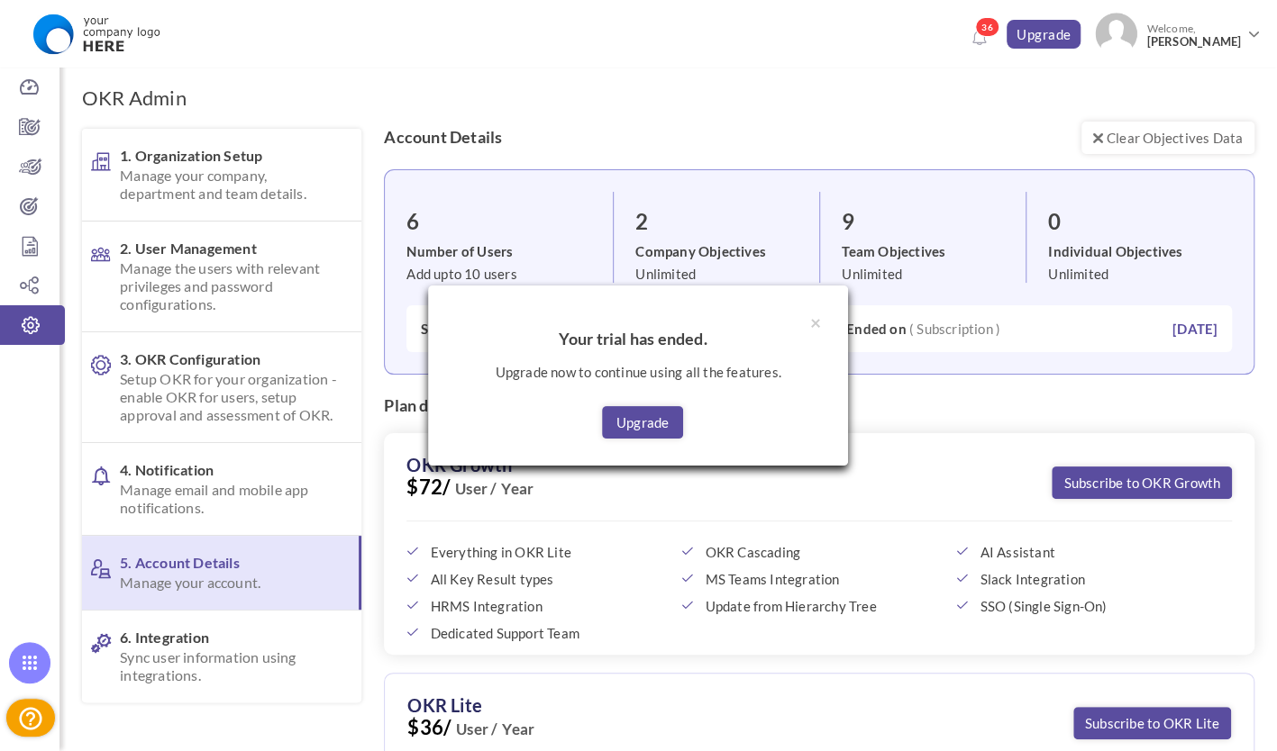
click at [807, 317] on div "× Your trial has ended. Upgrade now to continue using all the features. Upgrade" at bounding box center [638, 376] width 420 height 181
click at [813, 324] on button "×" at bounding box center [815, 322] width 11 height 19
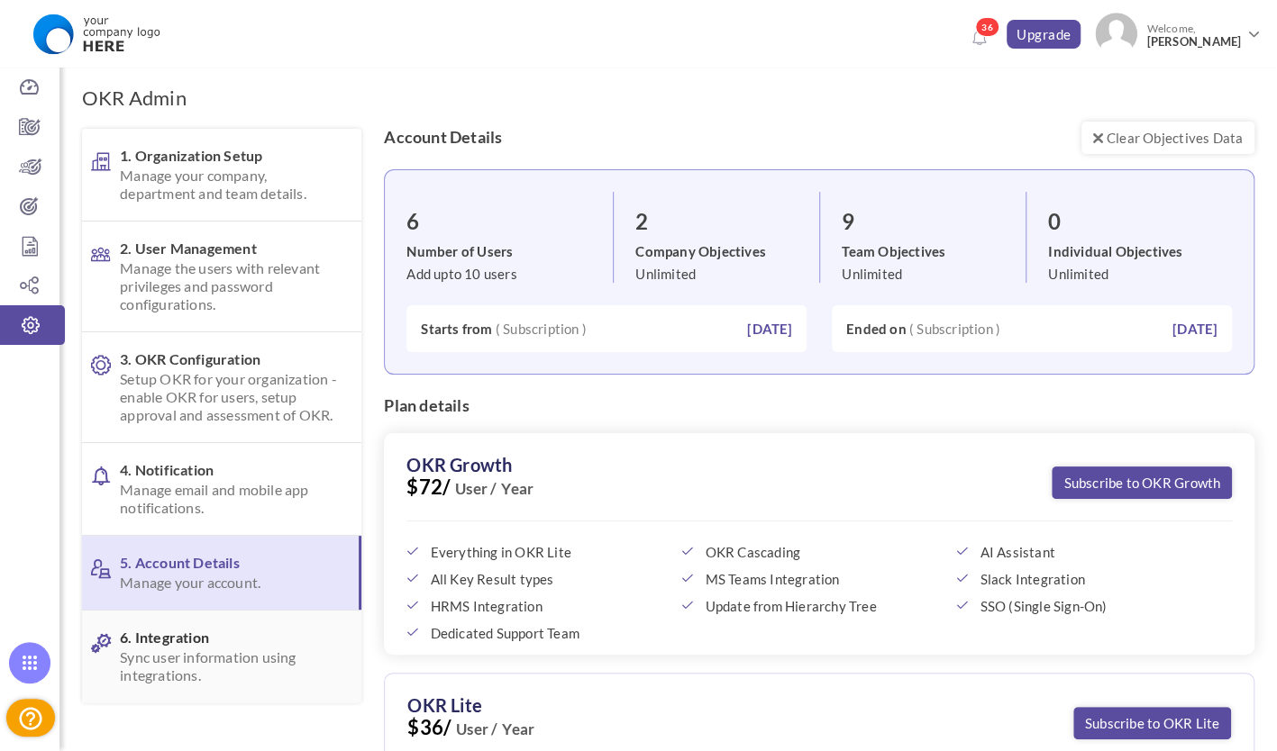
click at [224, 643] on span "6. Integration Sync user information using integrations." at bounding box center [228, 657] width 217 height 56
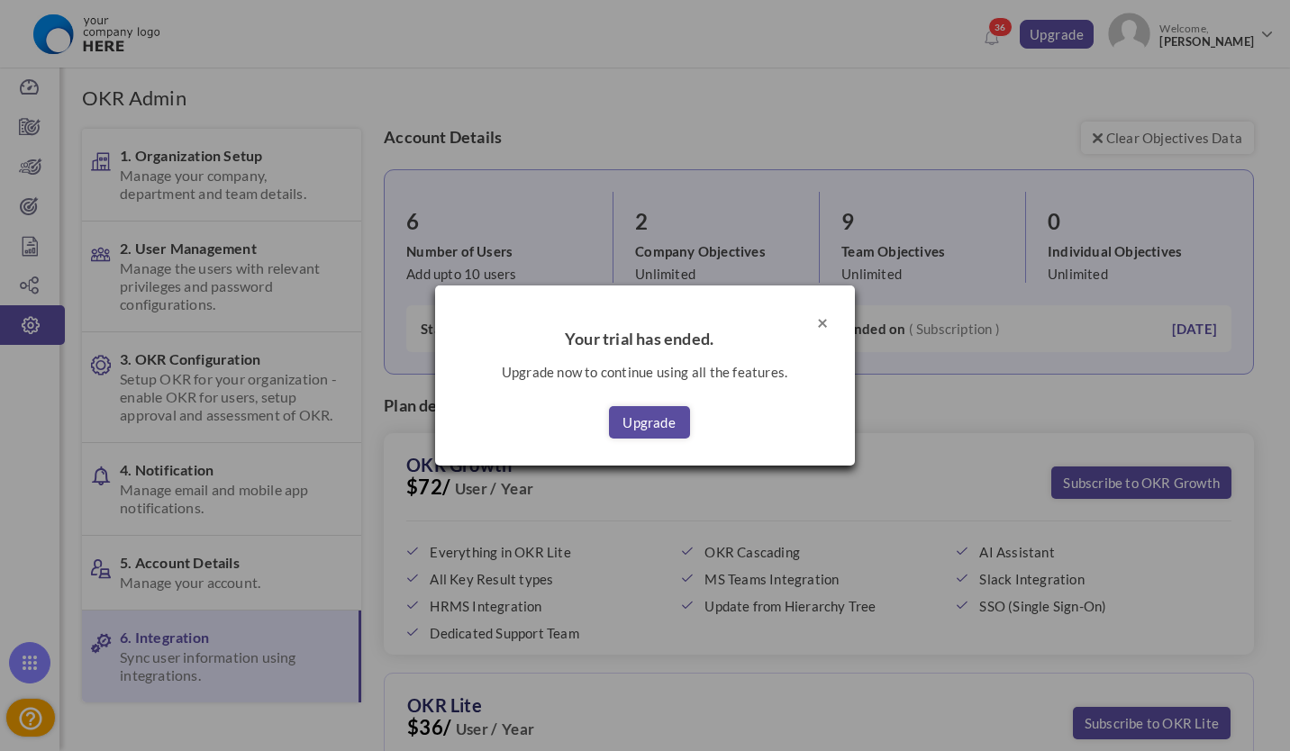
click at [820, 321] on button "×" at bounding box center [822, 322] width 11 height 19
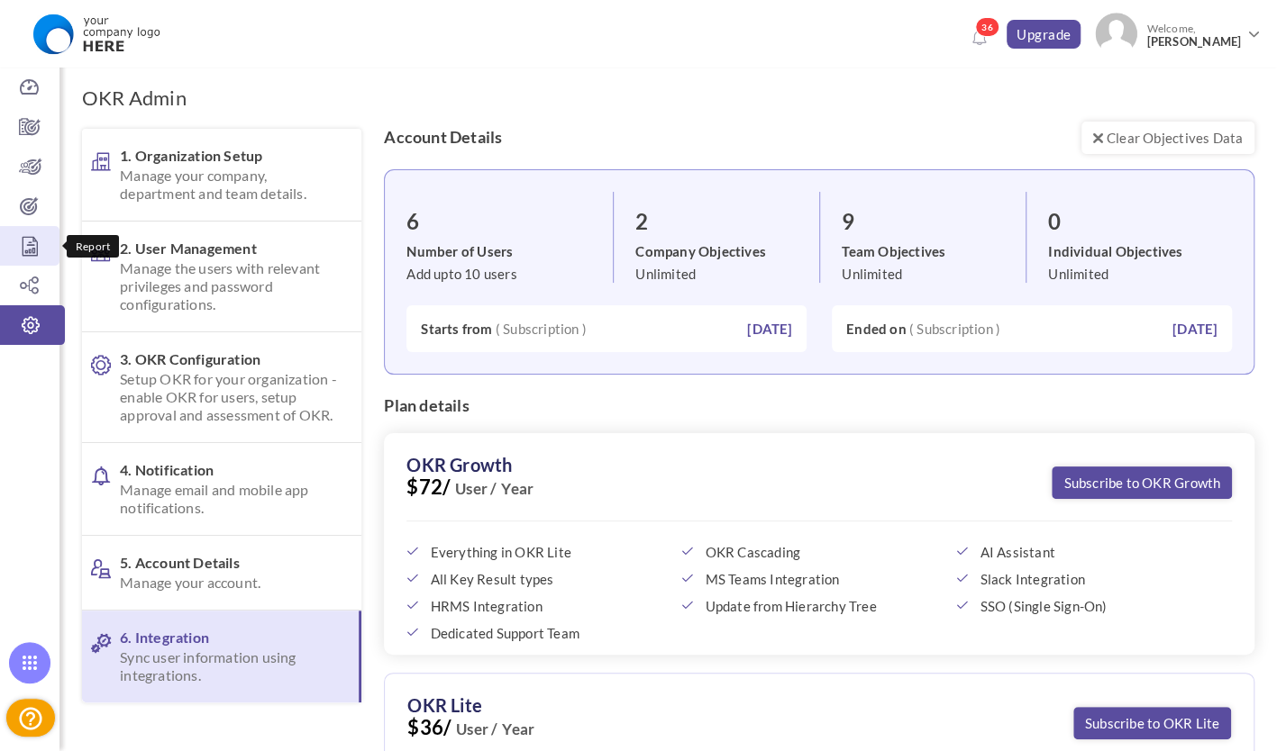
click at [35, 237] on icon at bounding box center [29, 246] width 59 height 18
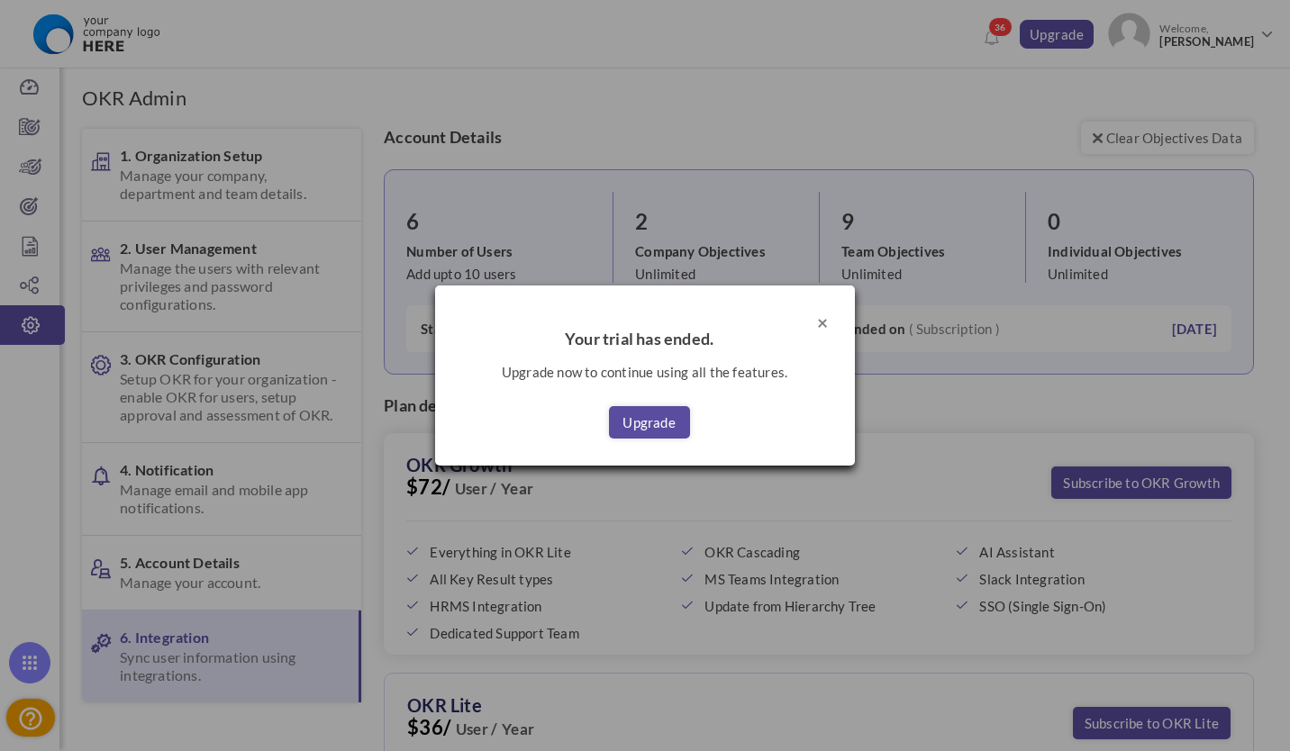
click at [824, 319] on button "×" at bounding box center [822, 322] width 11 height 19
